Goal: Task Accomplishment & Management: Manage account settings

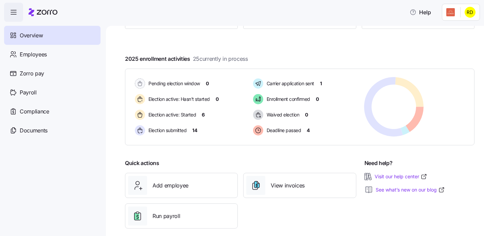
scroll to position [111, 0]
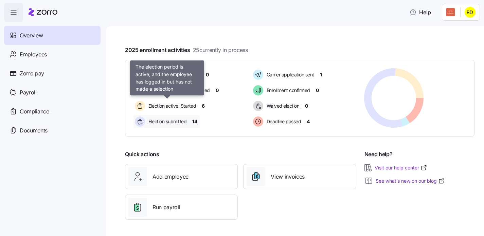
click at [162, 120] on span "Election submitted" at bounding box center [166, 121] width 40 height 7
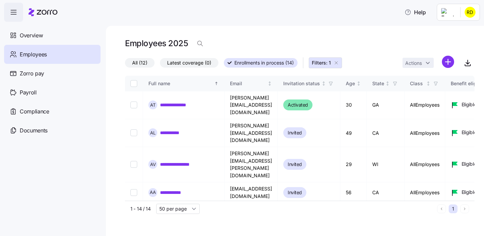
click at [337, 61] on icon "button" at bounding box center [336, 62] width 5 height 5
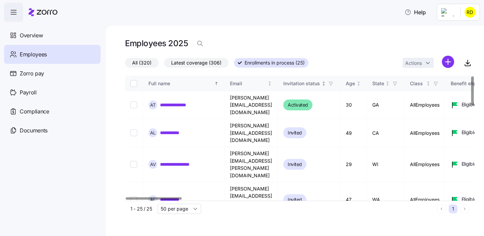
click at [332, 83] on icon "button" at bounding box center [330, 83] width 3 height 3
click at [291, 26] on div "**********" at bounding box center [295, 131] width 378 height 210
click at [335, 86] on span "button" at bounding box center [330, 83] width 7 height 7
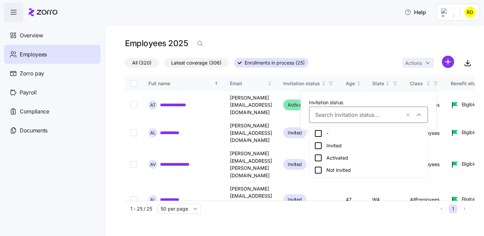
click at [339, 34] on div "**********" at bounding box center [295, 131] width 378 height 210
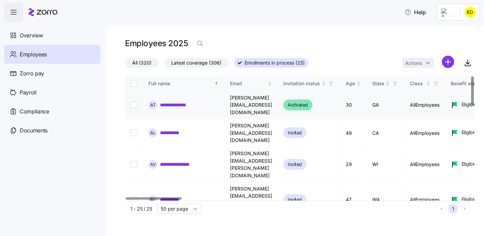
click at [135, 102] on input "Select record 1" at bounding box center [133, 105] width 7 height 7
checkbox input "true"
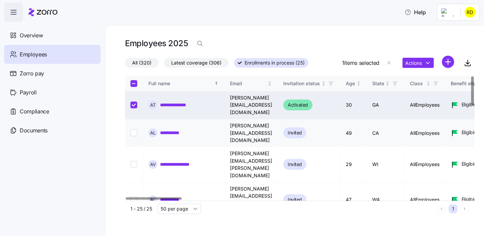
click at [132, 119] on td at bounding box center [134, 133] width 18 height 28
click at [133, 129] on input "Select record 2" at bounding box center [133, 132] width 7 height 7
checkbox input "true"
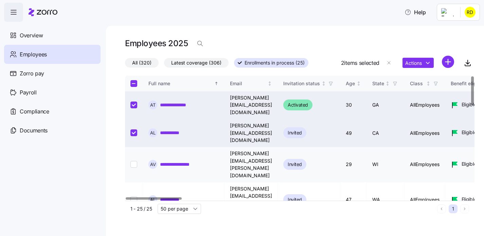
click at [136, 161] on input "Select record 3" at bounding box center [133, 164] width 7 height 7
checkbox input "true"
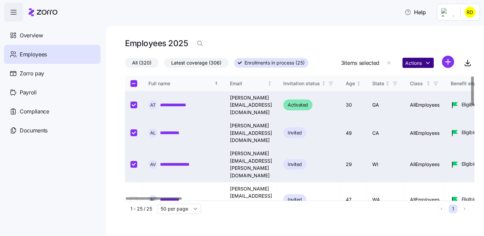
click at [428, 66] on html "**********" at bounding box center [242, 116] width 484 height 232
click at [454, 43] on html "**********" at bounding box center [242, 116] width 484 height 232
click at [130, 85] on th at bounding box center [134, 84] width 18 height 16
click at [132, 84] on input "Select all records" at bounding box center [133, 83] width 7 height 7
checkbox input "true"
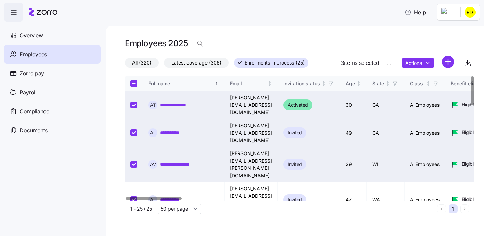
checkbox input "true"
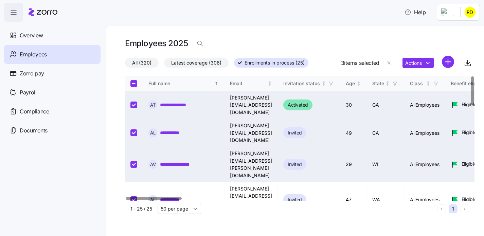
checkbox input "true"
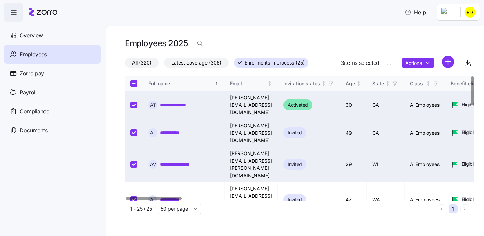
checkbox input "true"
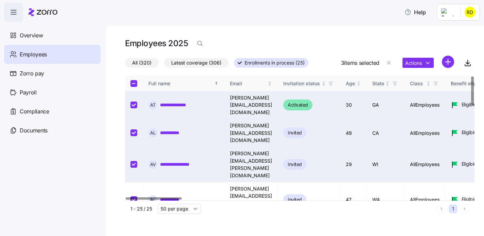
checkbox input "true"
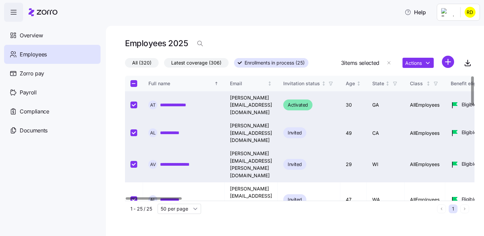
checkbox input "true"
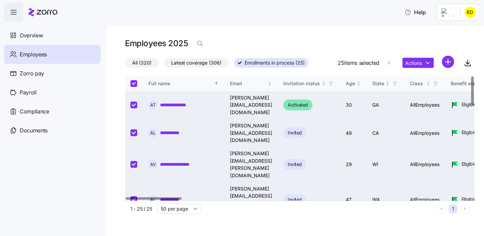
click at [136, 83] on input "Select all records" at bounding box center [133, 83] width 7 height 7
checkbox input "false"
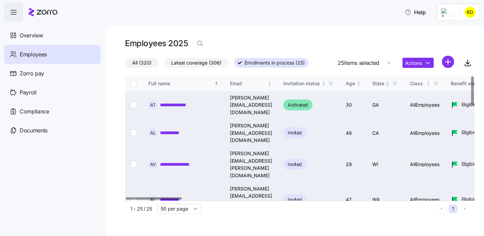
checkbox input "false"
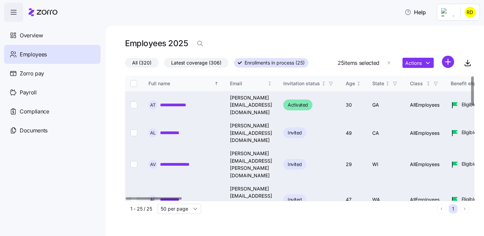
checkbox input "false"
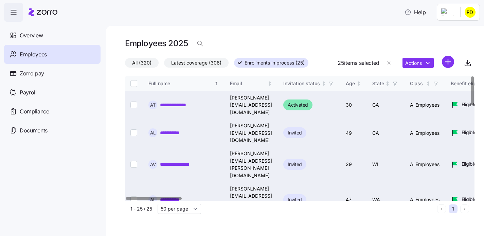
checkbox input "false"
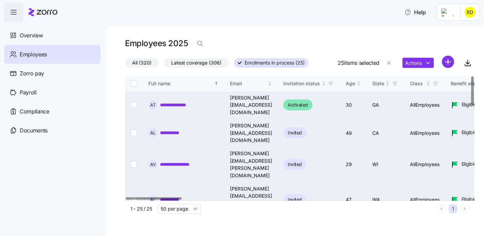
checkbox input "false"
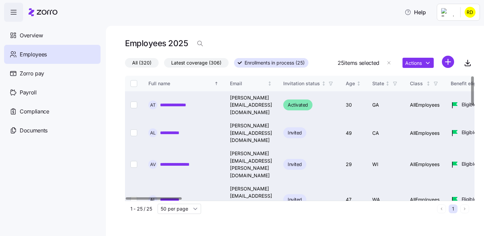
checkbox input "false"
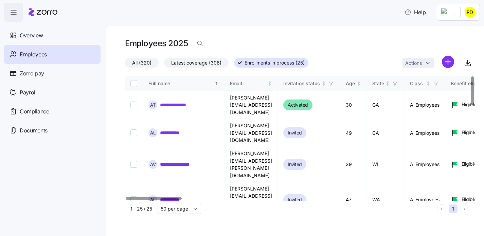
click at [448, 61] on html "**********" at bounding box center [242, 116] width 484 height 232
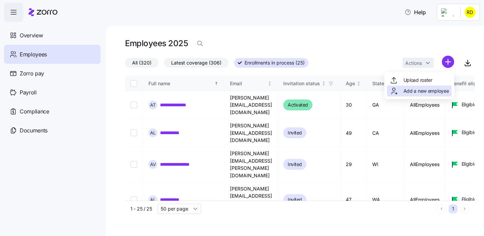
click at [424, 89] on span "Add a new employee" at bounding box center [427, 91] width 46 height 7
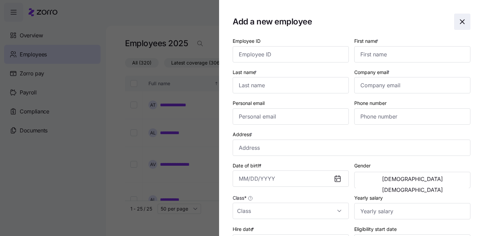
click at [460, 20] on icon "button" at bounding box center [462, 22] width 4 height 4
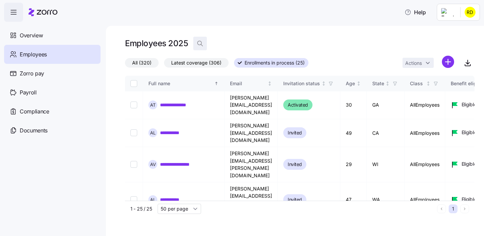
click at [200, 41] on icon "button" at bounding box center [200, 43] width 7 height 7
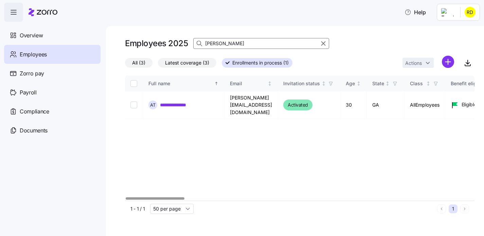
type input "Alex"
click at [249, 159] on div "**********" at bounding box center [300, 138] width 350 height 125
click at [172, 102] on link "**********" at bounding box center [175, 105] width 30 height 7
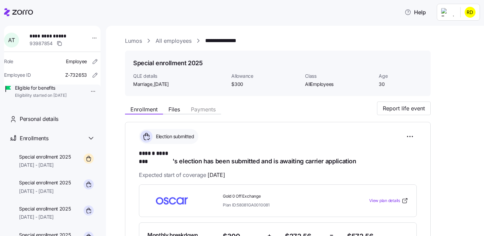
click at [169, 42] on link "All employees" at bounding box center [174, 41] width 36 height 8
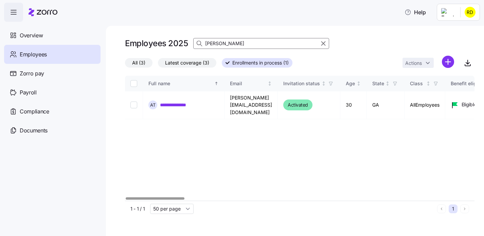
click at [320, 38] on div at bounding box center [320, 43] width 17 height 10
click at [321, 40] on icon "button" at bounding box center [323, 43] width 7 height 8
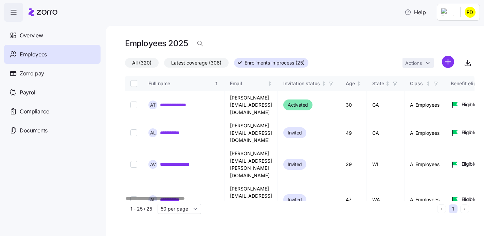
click at [374, 38] on div "Employees 2025" at bounding box center [300, 44] width 350 height 14
click at [131, 102] on input "Select record 1" at bounding box center [133, 105] width 7 height 7
checkbox input "true"
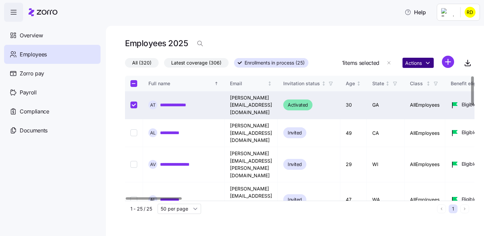
click at [415, 66] on html "**********" at bounding box center [242, 116] width 484 height 232
